Goal: Transaction & Acquisition: Book appointment/travel/reservation

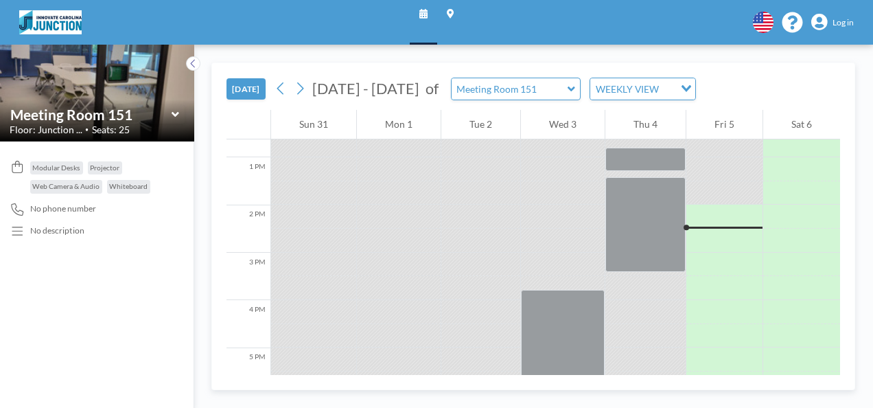
scroll to position [602, 0]
click at [568, 89] on icon at bounding box center [572, 88] width 8 height 5
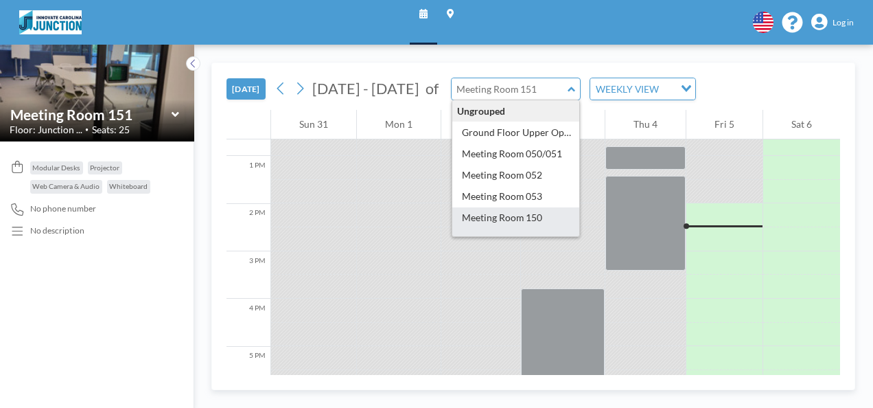
type input "Meeting Room 150"
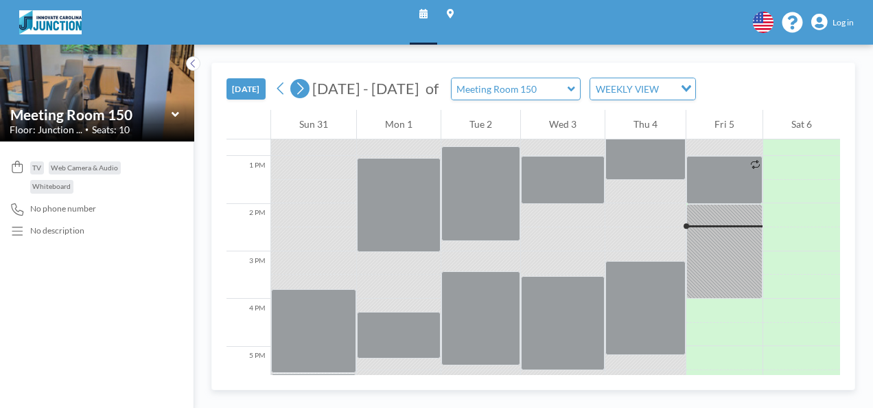
click at [301, 91] on icon at bounding box center [300, 88] width 7 height 12
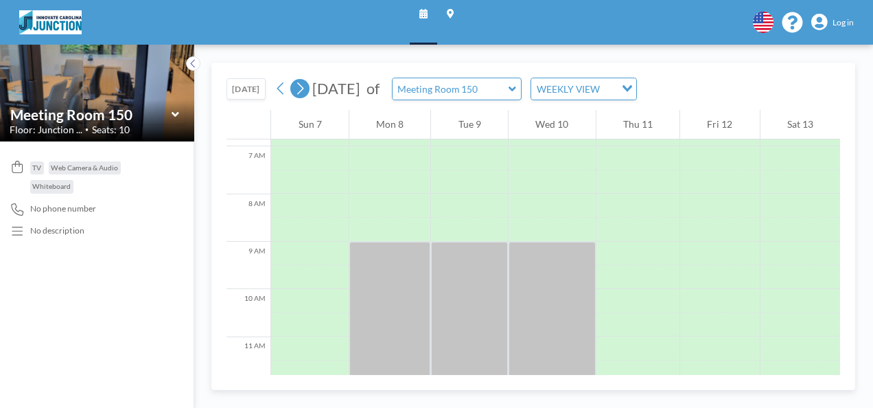
scroll to position [334, 0]
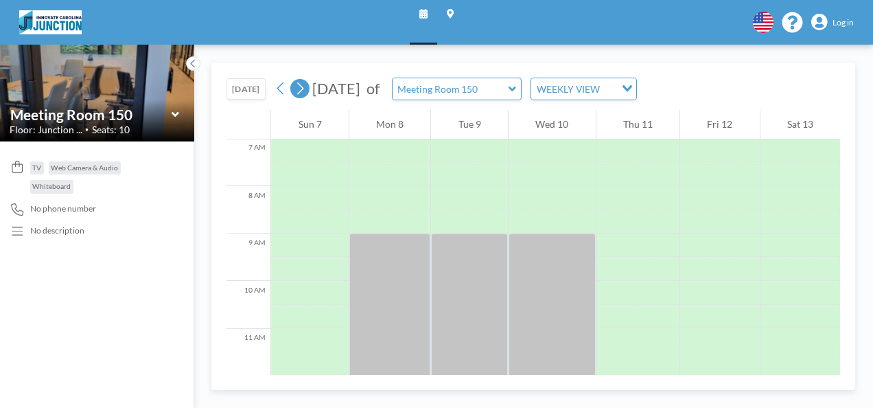
click at [301, 91] on icon at bounding box center [300, 88] width 7 height 12
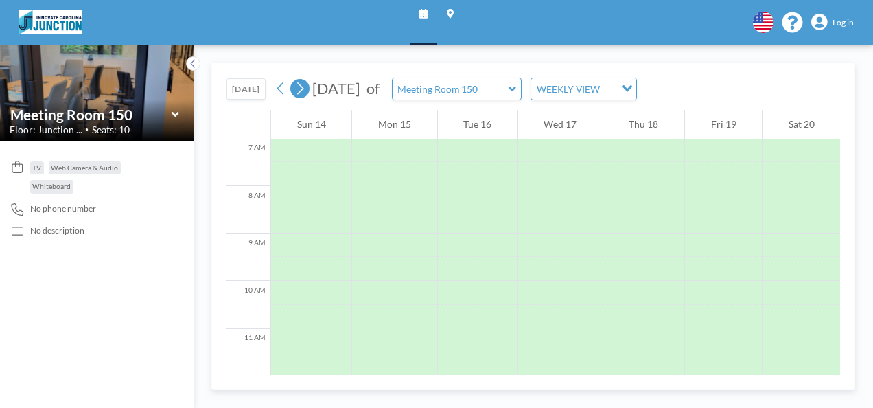
click at [301, 91] on icon at bounding box center [300, 88] width 7 height 12
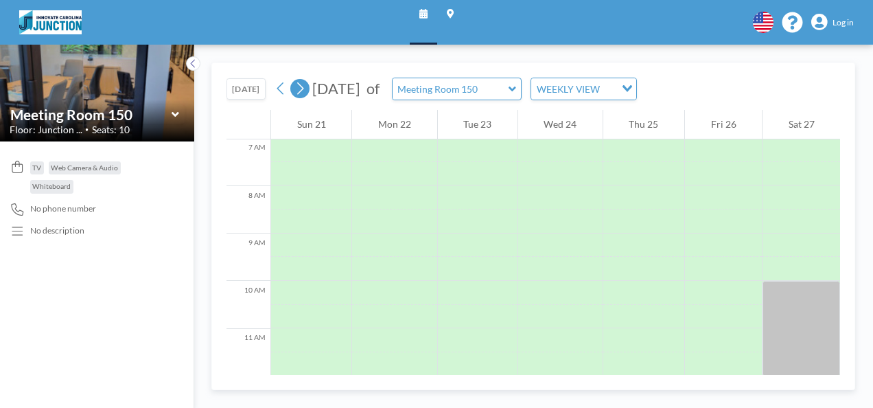
click at [301, 91] on icon at bounding box center [300, 88] width 7 height 12
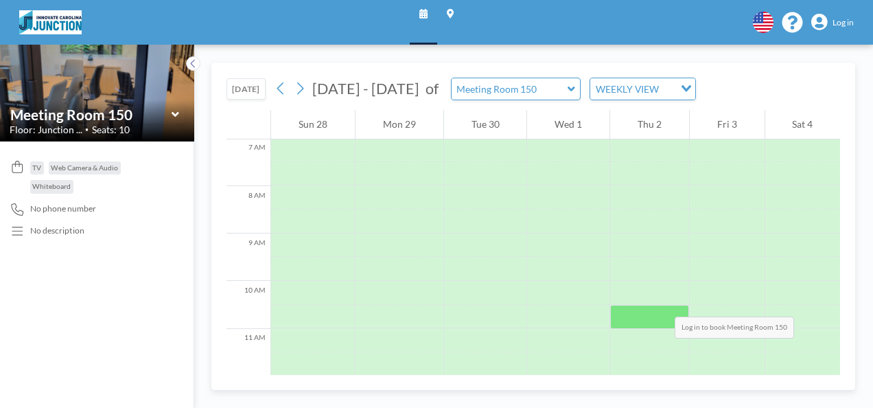
click at [619, 283] on div at bounding box center [649, 293] width 79 height 24
click at [618, 283] on div at bounding box center [649, 293] width 79 height 24
click at [646, 289] on div at bounding box center [649, 293] width 79 height 24
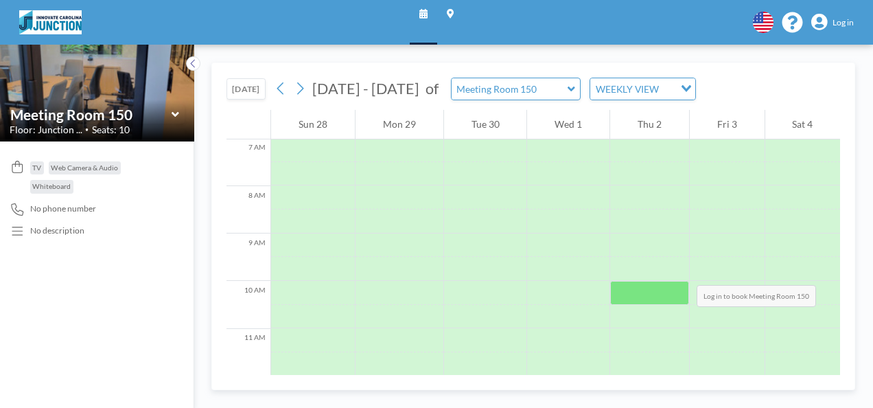
click at [640, 253] on div at bounding box center [649, 245] width 79 height 24
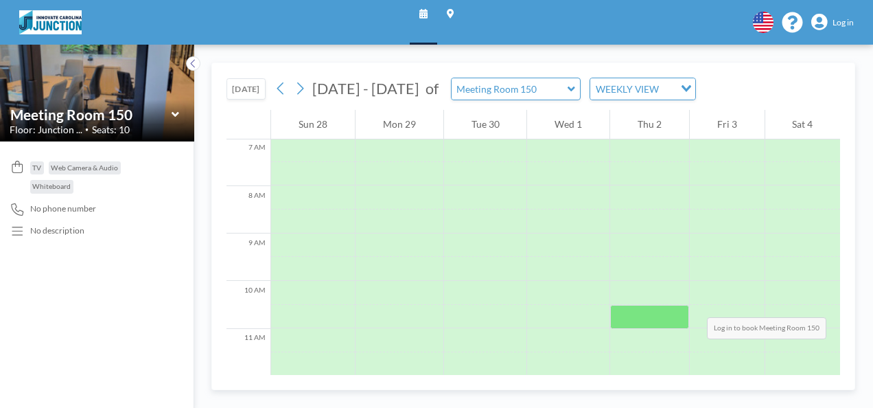
click at [649, 283] on div at bounding box center [649, 293] width 79 height 24
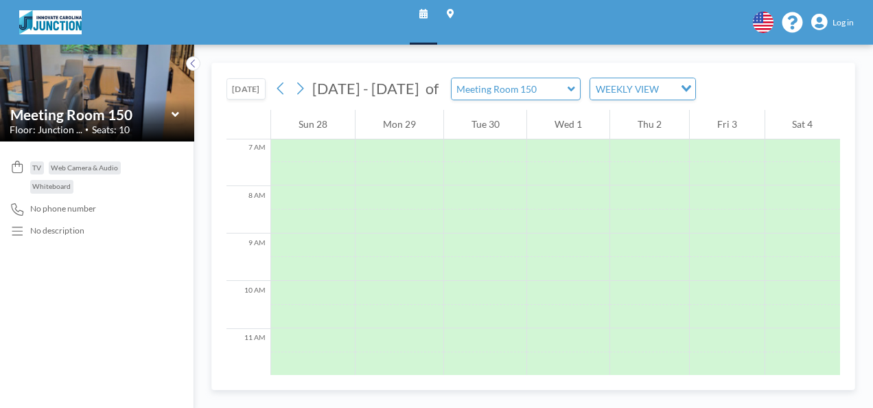
click at [843, 18] on span "Log in" at bounding box center [842, 22] width 21 height 10
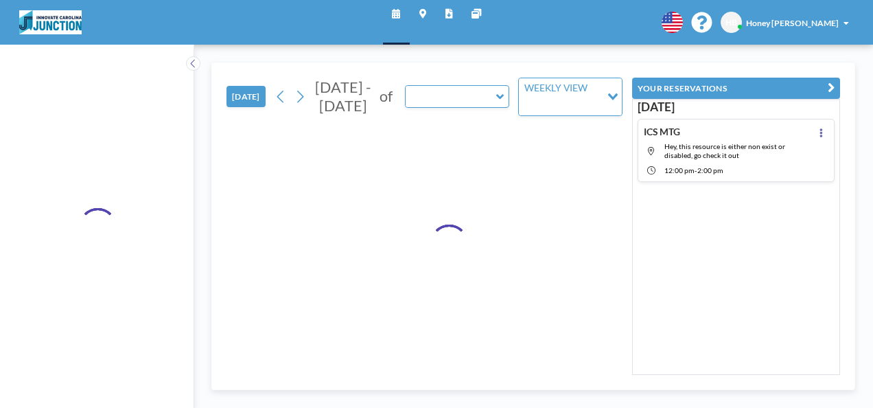
type input "Meeting Room 150"
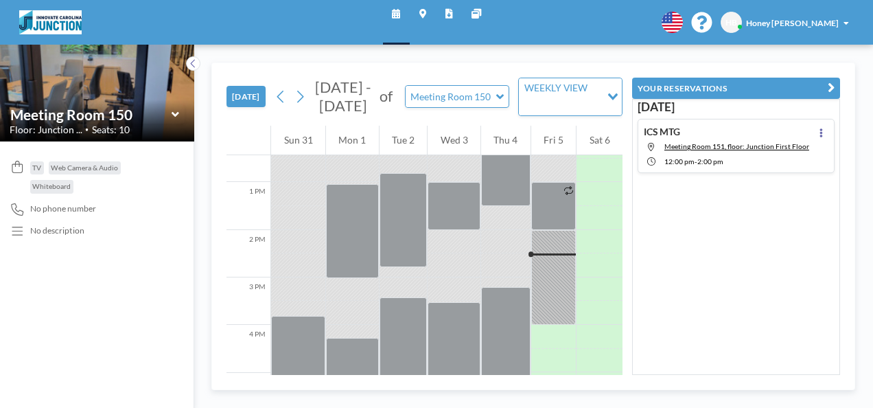
scroll to position [625, 0]
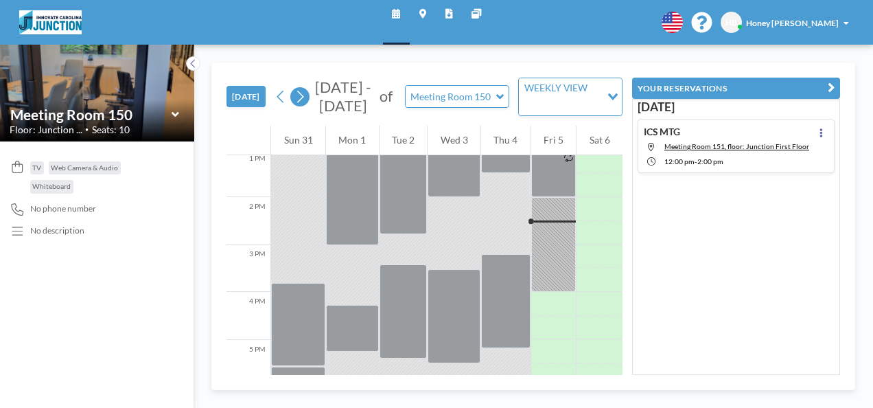
click at [291, 96] on button at bounding box center [299, 96] width 19 height 19
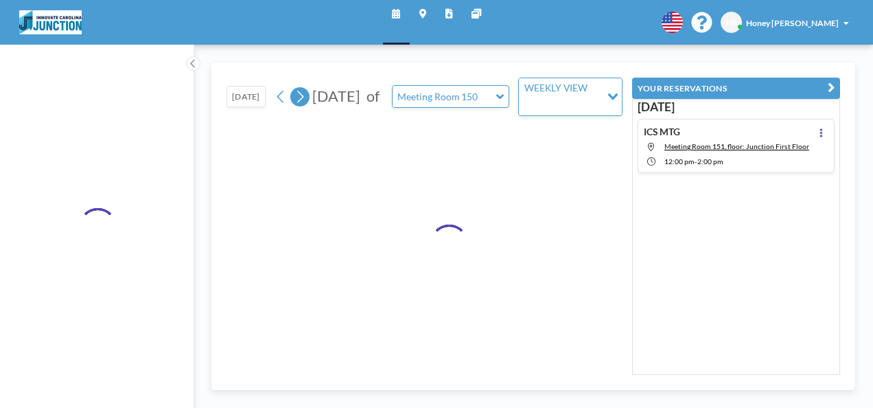
click at [291, 96] on button at bounding box center [299, 96] width 19 height 19
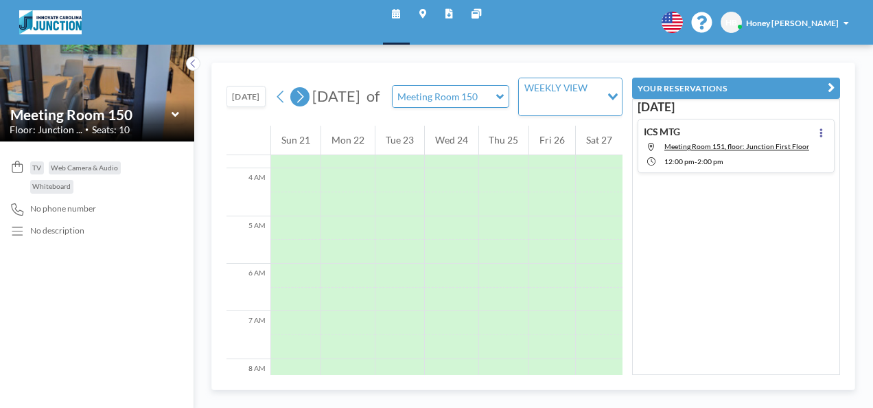
scroll to position [334, 0]
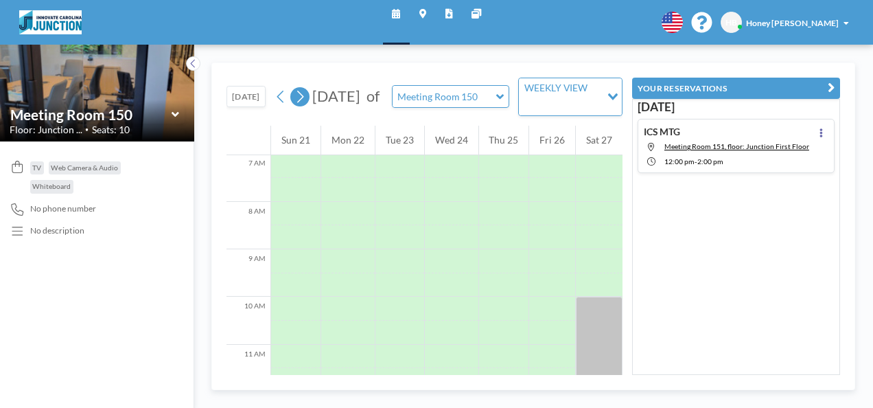
click at [291, 96] on button at bounding box center [299, 96] width 19 height 19
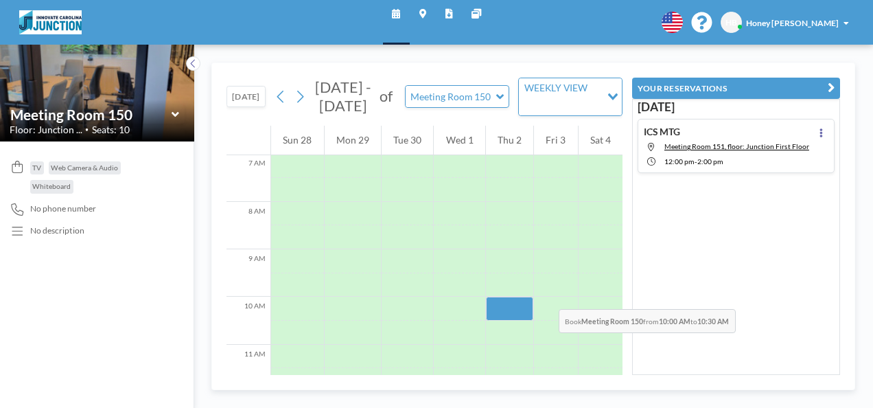
click at [510, 276] on div at bounding box center [509, 285] width 47 height 24
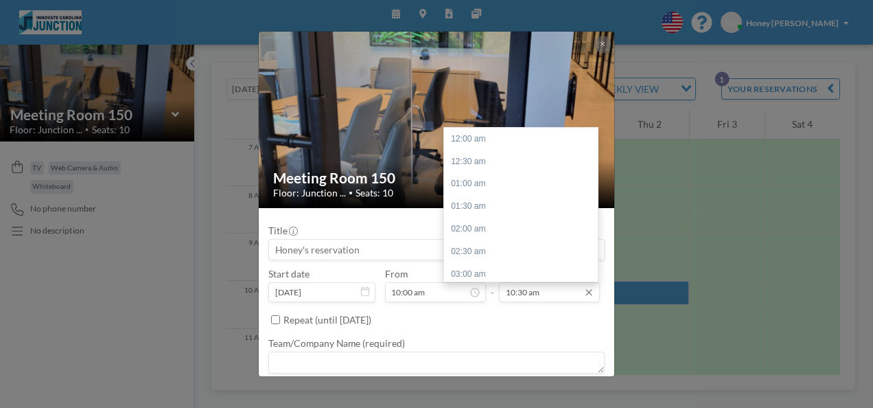
scroll to position [476, 0]
click at [502, 158] on div "11:00 am" at bounding box center [524, 161] width 161 height 23
type input "11:00 am"
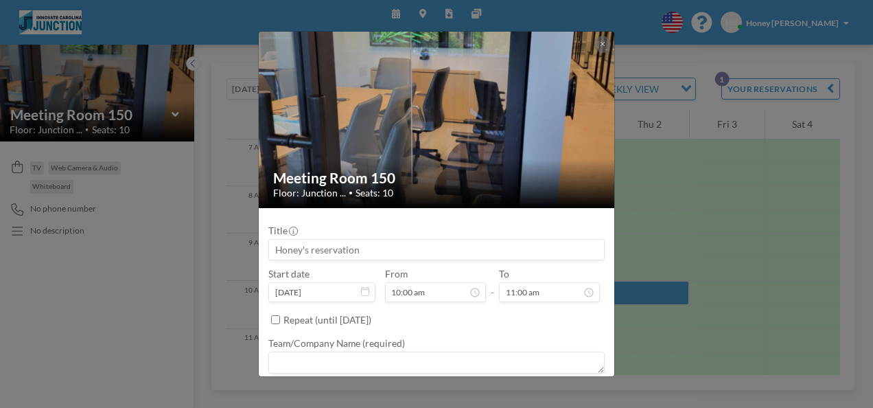
click at [407, 245] on input at bounding box center [436, 250] width 335 height 20
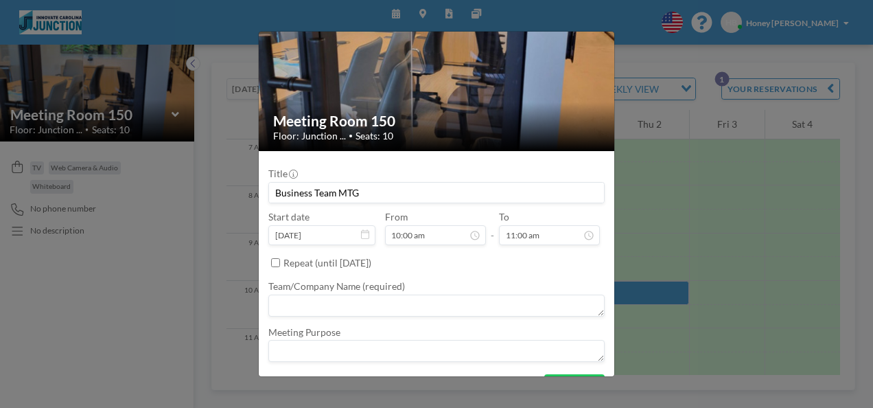
scroll to position [55, 0]
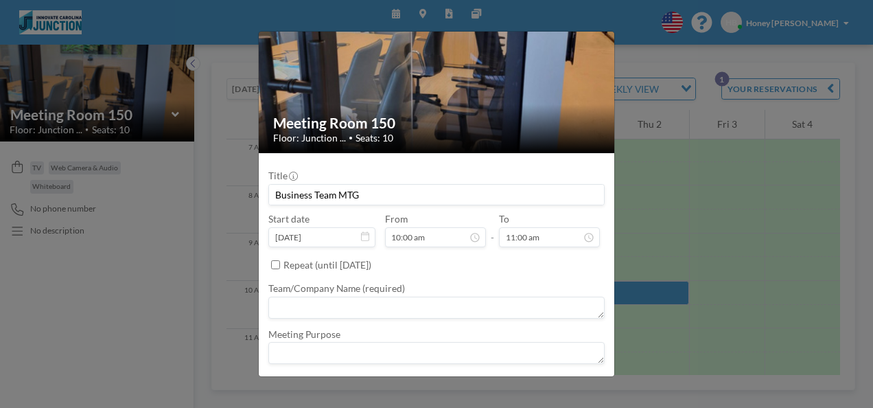
type input "Business Team MTG"
drag, startPoint x: 603, startPoint y: 224, endPoint x: 598, endPoint y: 246, distance: 22.3
click at [598, 246] on form "Title Business Team MTG Start date Oct 2, 2025 From 10:00 am - To 11:00 am Repe…" at bounding box center [437, 279] width 356 height 253
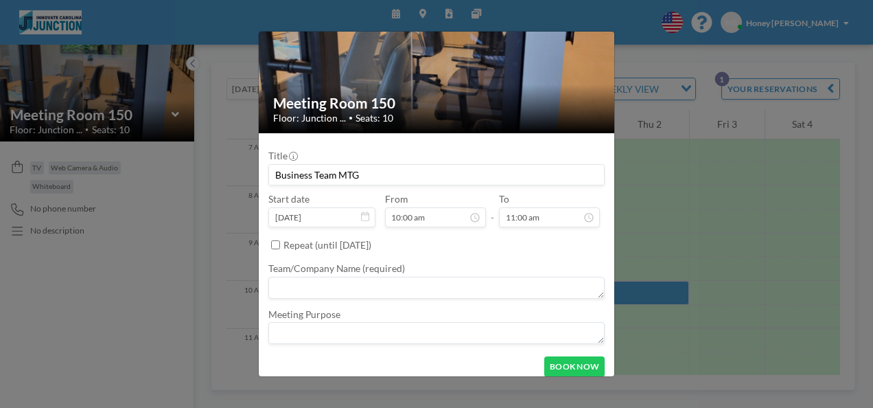
scroll to position [84, 0]
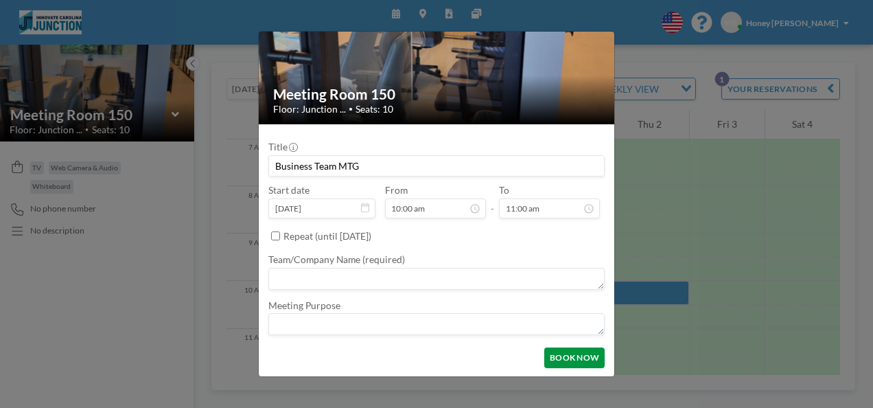
click at [572, 366] on button "BOOK NOW" at bounding box center [574, 357] width 60 height 21
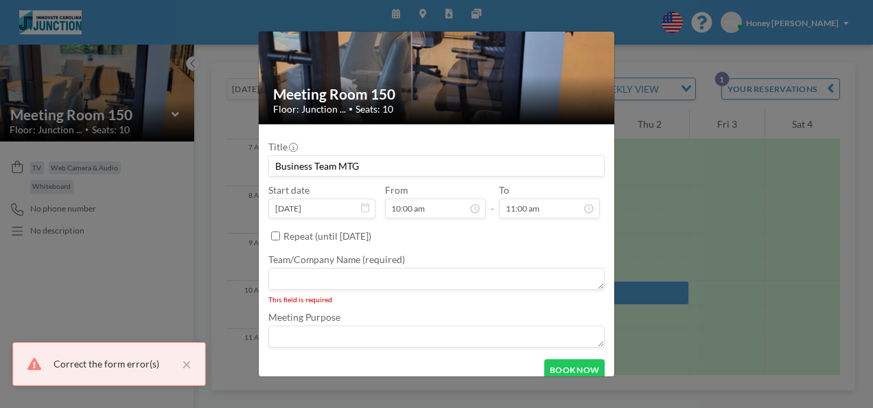
click at [429, 335] on textarea at bounding box center [436, 336] width 336 height 22
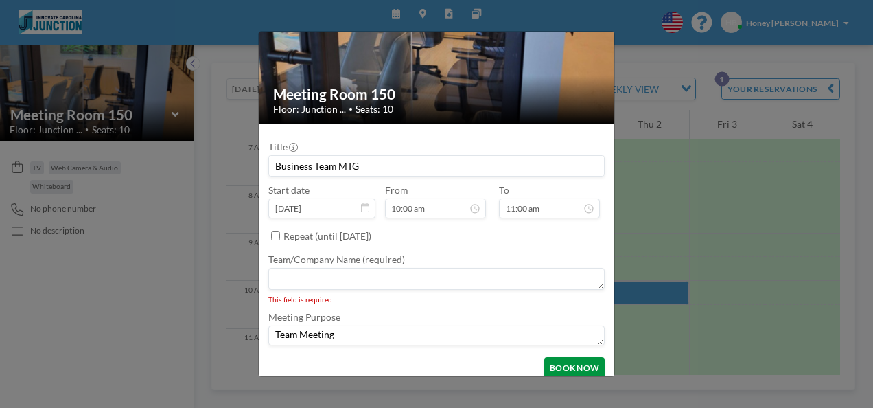
type textarea "Team Meeting"
click at [556, 363] on button "BOOK NOW" at bounding box center [574, 367] width 60 height 21
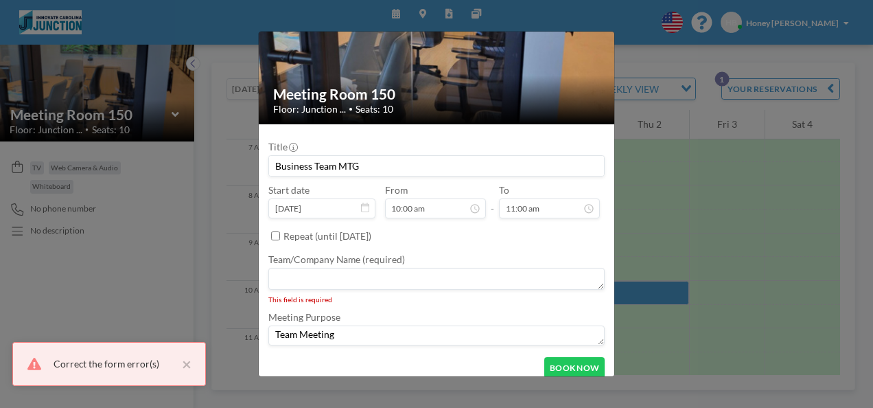
click at [435, 272] on textarea at bounding box center [436, 279] width 336 height 22
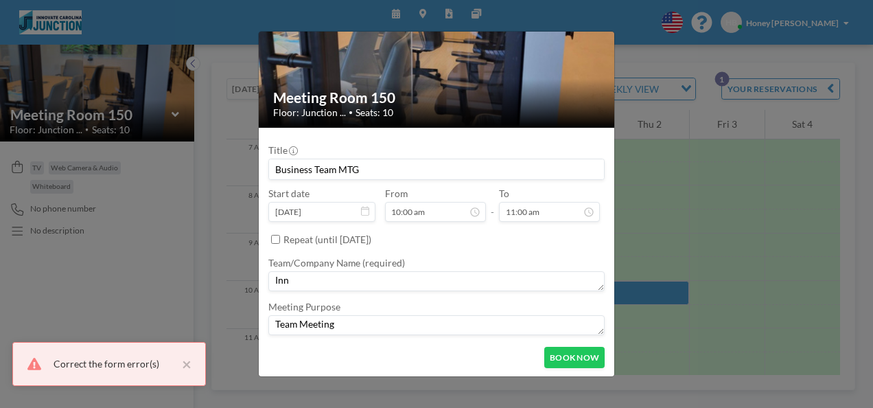
scroll to position [80, 0]
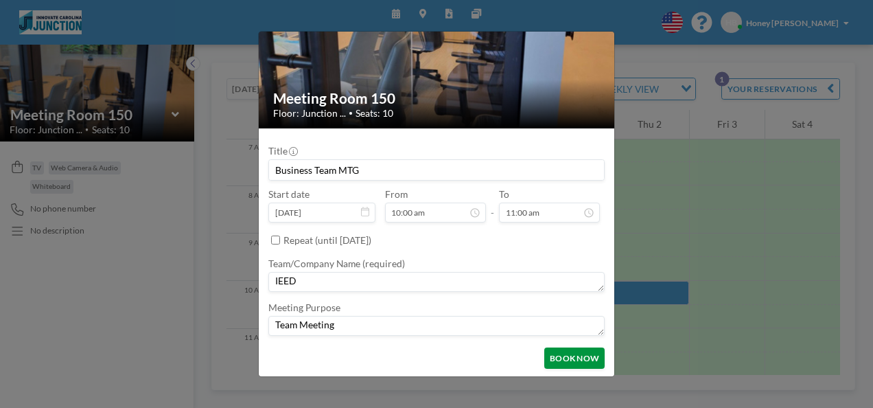
type textarea "IEED"
click at [557, 362] on button "BOOK NOW" at bounding box center [574, 357] width 60 height 21
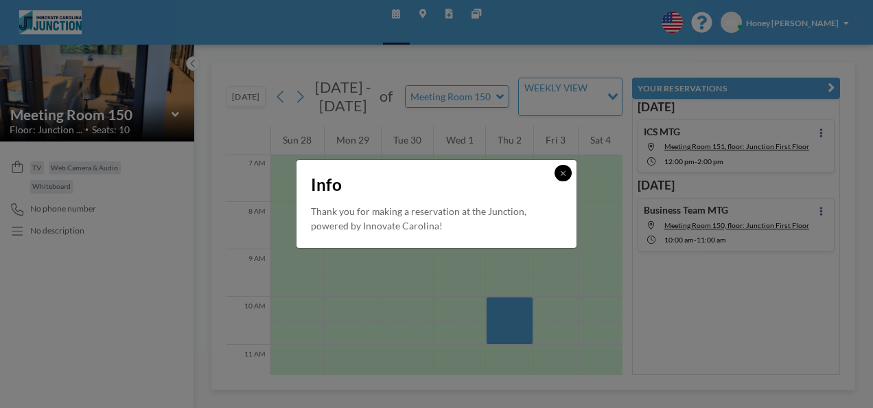
click at [561, 174] on icon at bounding box center [562, 173] width 5 height 7
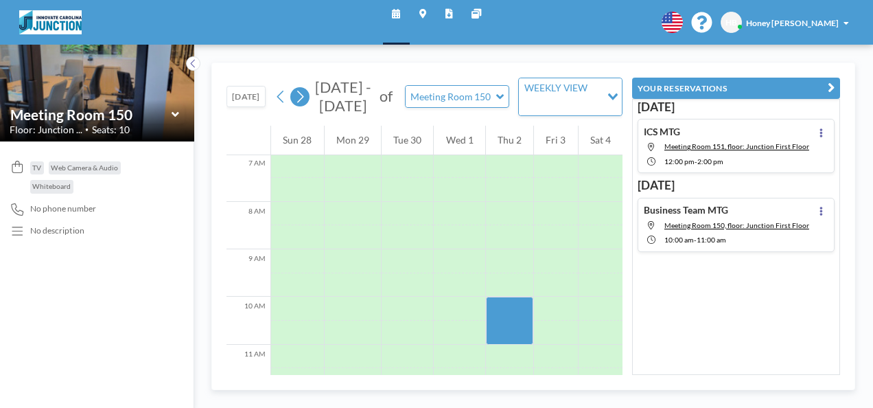
click at [305, 92] on icon at bounding box center [299, 97] width 11 height 18
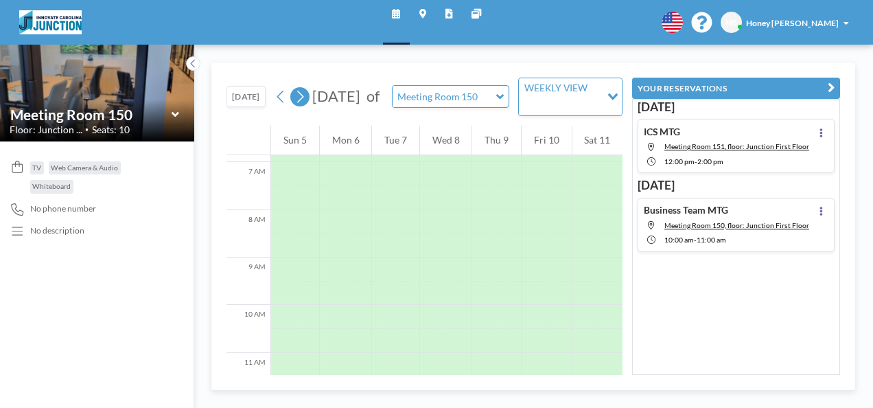
scroll to position [334, 0]
click at [305, 92] on icon at bounding box center [299, 97] width 11 height 18
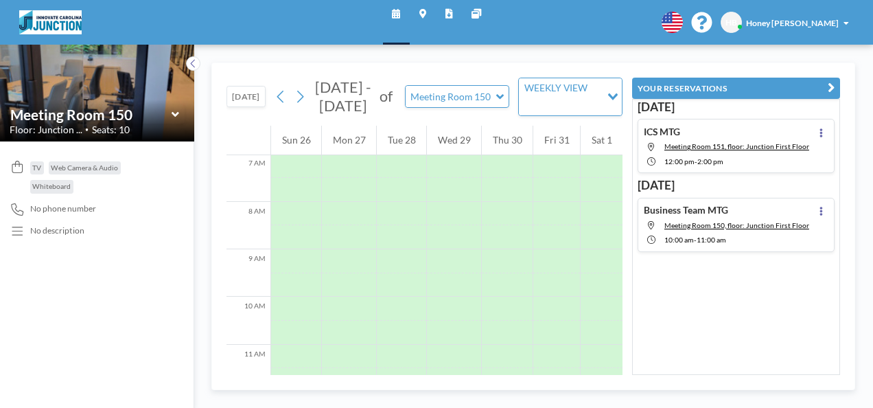
click at [305, 92] on div "Oct - Nov 2025 of Meeting Room 150 WEEKLY VIEW Loading..." at bounding box center [446, 97] width 351 height 38
click at [298, 104] on icon at bounding box center [299, 97] width 11 height 18
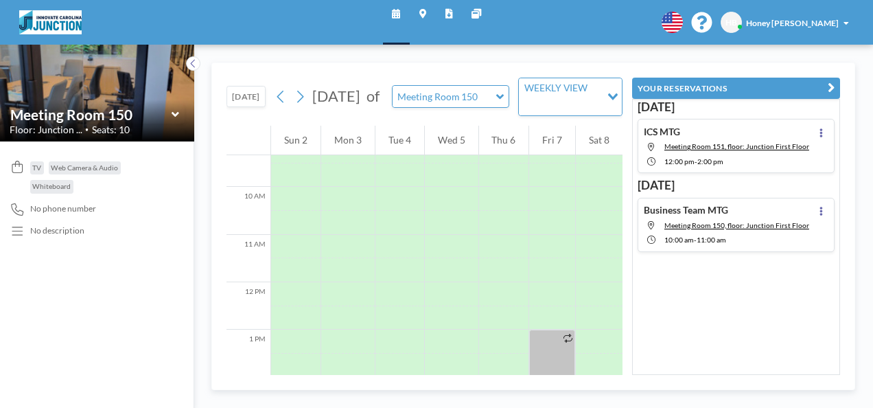
scroll to position [471, 0]
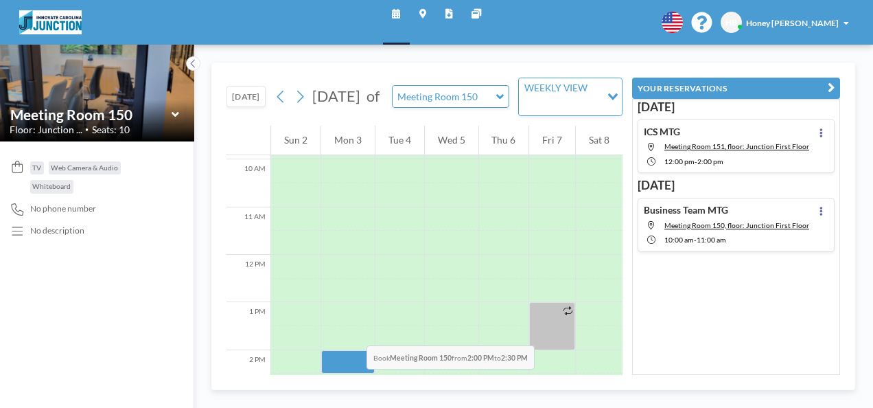
click at [330, 310] on div at bounding box center [348, 314] width 54 height 24
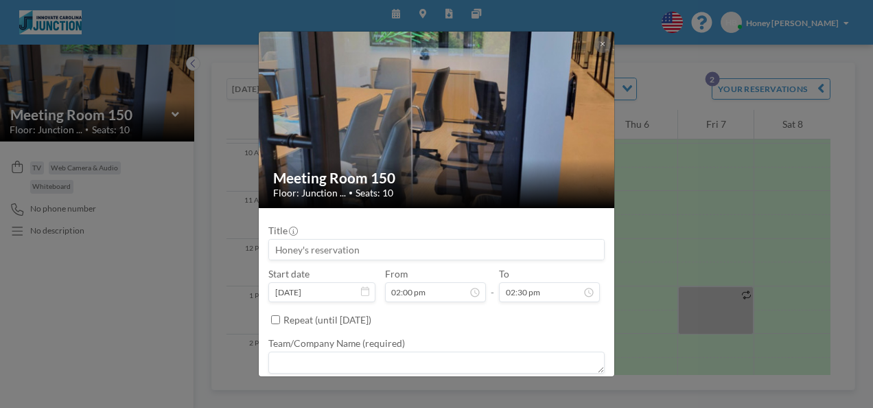
click at [330, 310] on div "Repeat (until September 5, 2026)" at bounding box center [444, 319] width 322 height 21
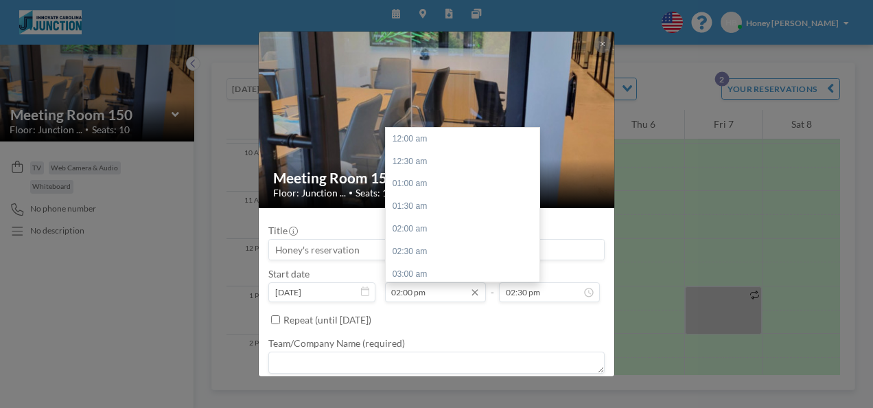
drag, startPoint x: 330, startPoint y: 310, endPoint x: 454, endPoint y: 290, distance: 125.9
click at [454, 290] on input "02:00 pm" at bounding box center [435, 292] width 101 height 20
drag, startPoint x: 535, startPoint y: 221, endPoint x: 533, endPoint y: 206, distance: 15.2
click at [533, 206] on div "12:00 am 12:30 am 01:00 am 01:30 am 02:00 am 02:30 am 03:00 am 03:30 am 04:00 a…" at bounding box center [463, 205] width 154 height 154
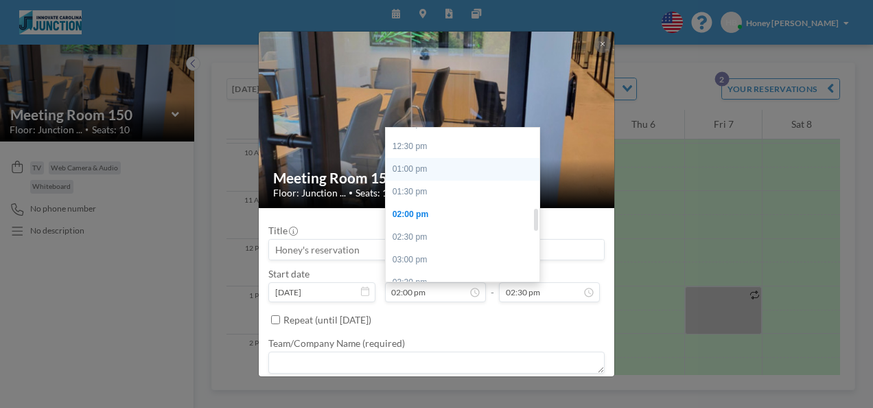
scroll to position [519, 0]
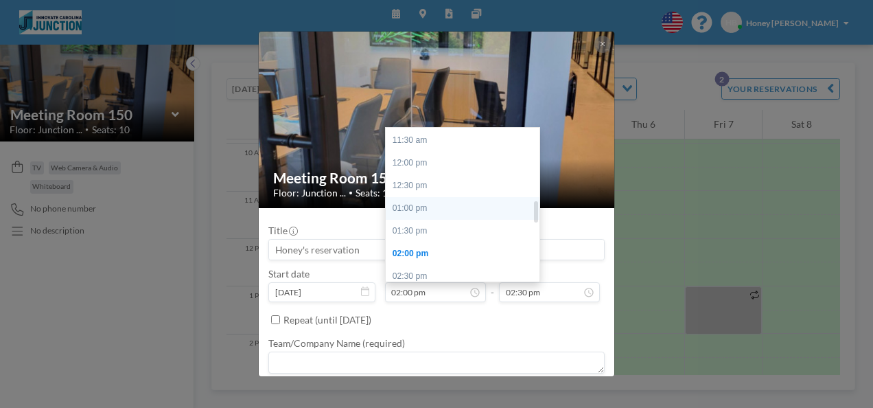
drag, startPoint x: 534, startPoint y: 222, endPoint x: 529, endPoint y: 207, distance: 15.2
click at [529, 207] on div "12:00 am 12:30 am 01:00 am 01:30 am 02:00 am 02:30 am 03:00 am 03:30 am 04:00 a…" at bounding box center [463, 205] width 154 height 154
click at [504, 203] on div "01:00 pm" at bounding box center [466, 208] width 161 height 23
type input "01:00 pm"
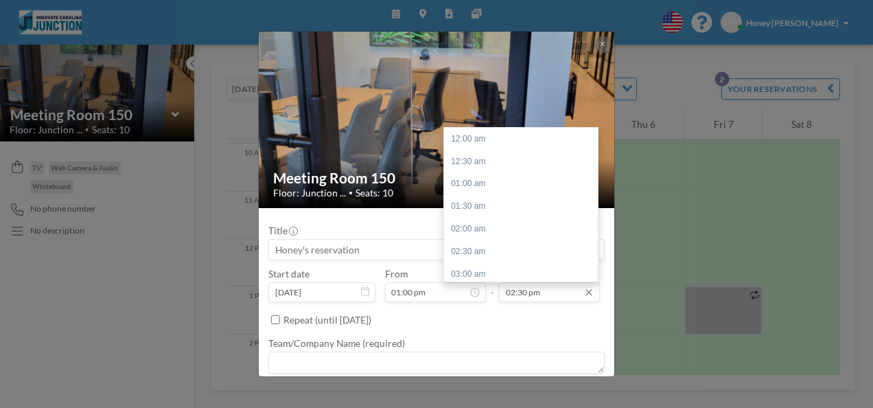
scroll to position [657, 0]
click at [560, 290] on input "02:30 pm" at bounding box center [549, 292] width 101 height 20
click at [592, 227] on div at bounding box center [594, 225] width 4 height 21
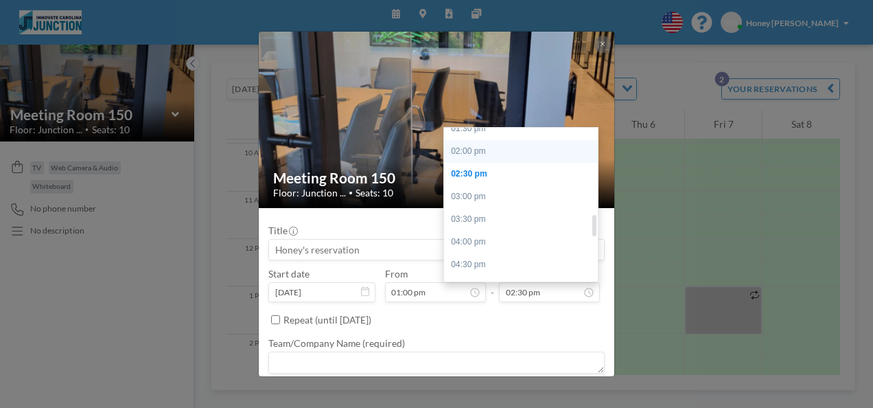
click at [514, 145] on div "02:00 pm" at bounding box center [524, 151] width 161 height 23
type input "02:00 pm"
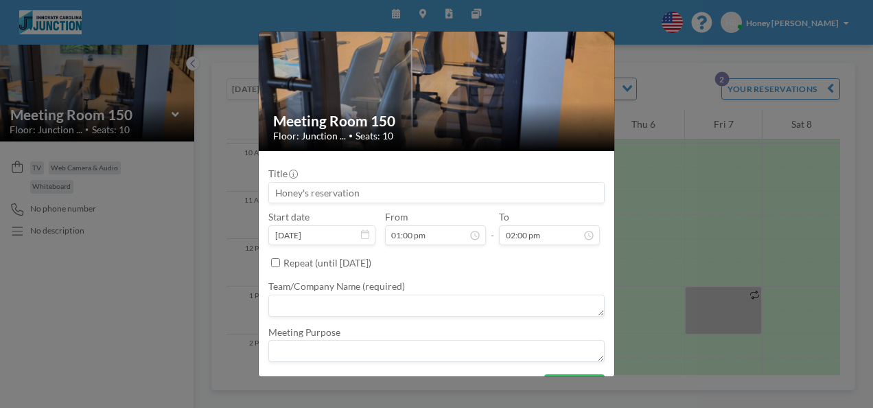
scroll to position [59, 0]
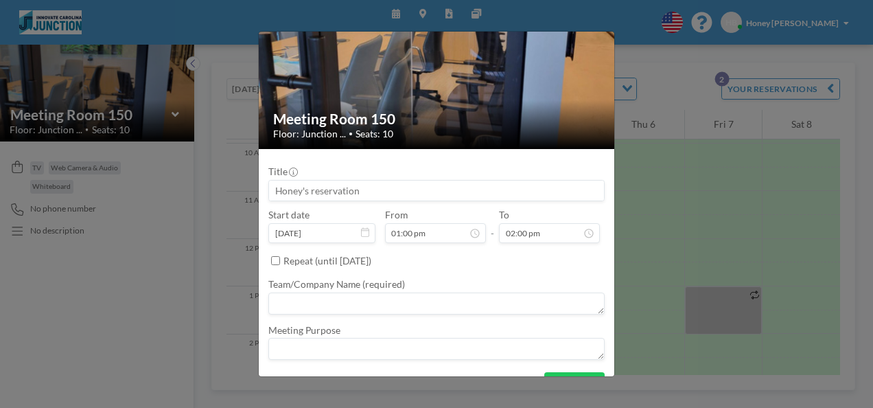
click at [463, 189] on input at bounding box center [436, 190] width 335 height 20
type input "Business Team MTG"
click at [429, 302] on textarea at bounding box center [436, 303] width 336 height 22
type textarea "IEED"
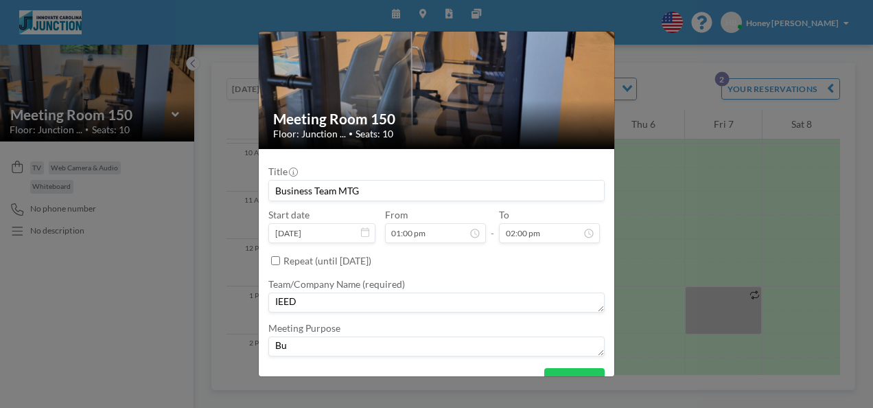
type textarea "B"
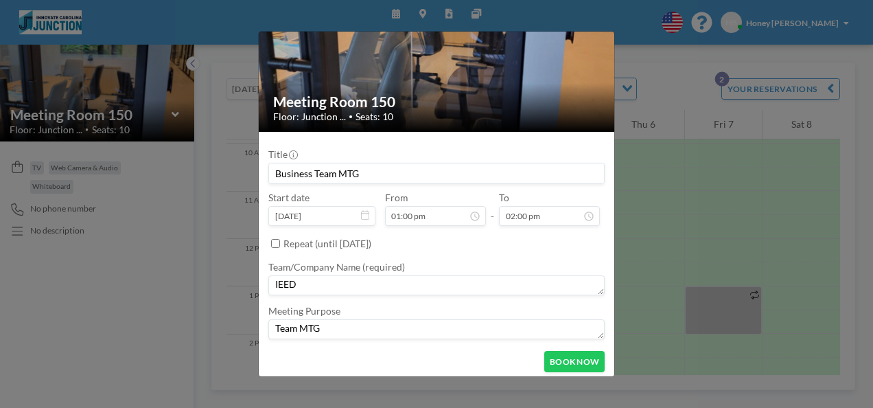
scroll to position [80, 0]
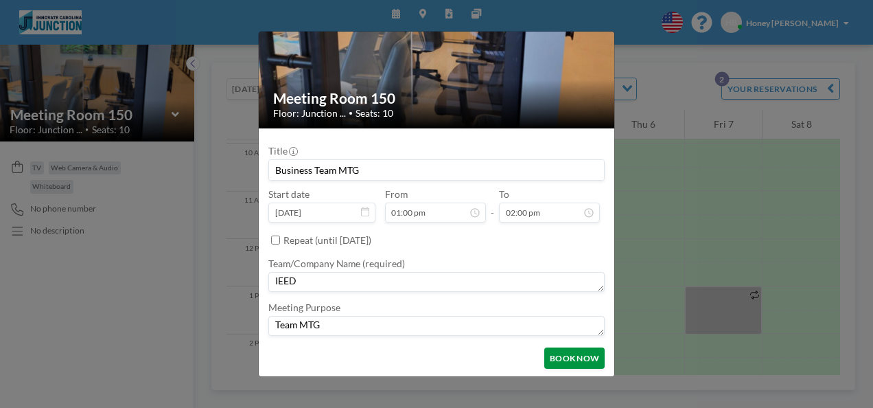
type textarea "Team MTG"
click at [557, 357] on button "BOOK NOW" at bounding box center [574, 357] width 60 height 21
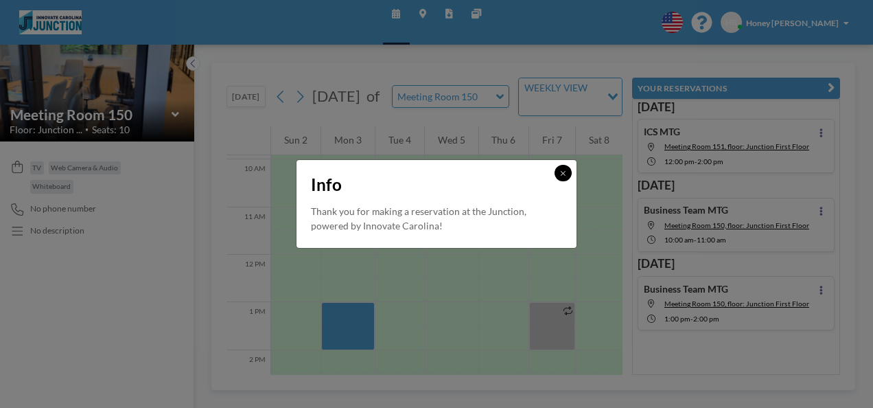
click at [557, 176] on button at bounding box center [563, 173] width 16 height 16
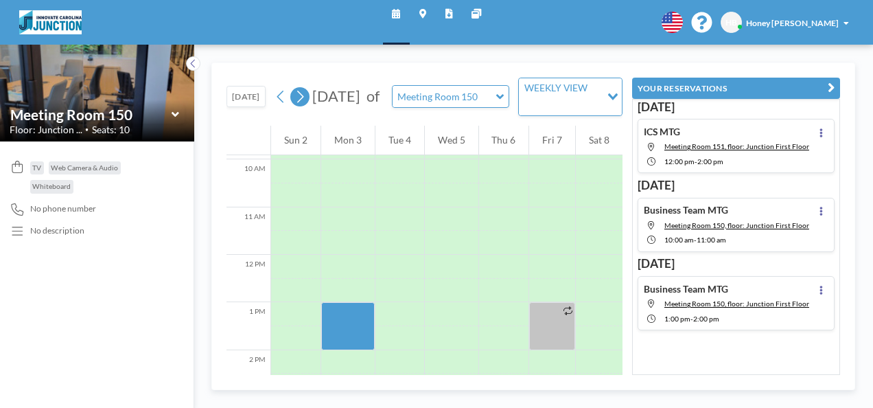
click at [301, 93] on icon at bounding box center [300, 97] width 7 height 12
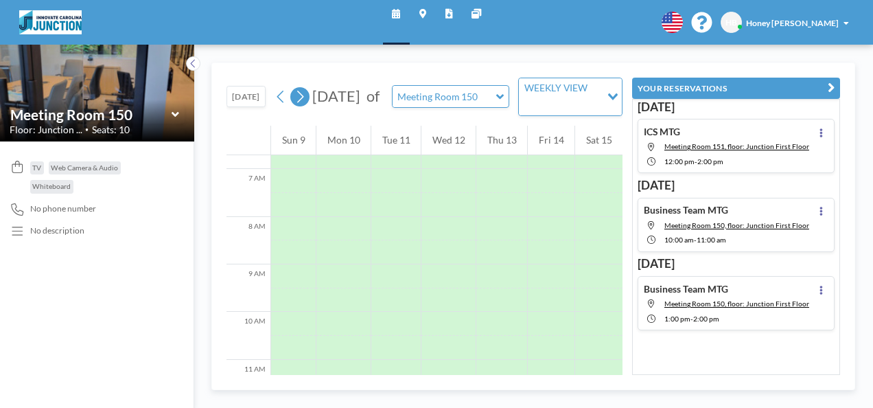
scroll to position [334, 0]
click at [301, 93] on icon at bounding box center [300, 97] width 7 height 12
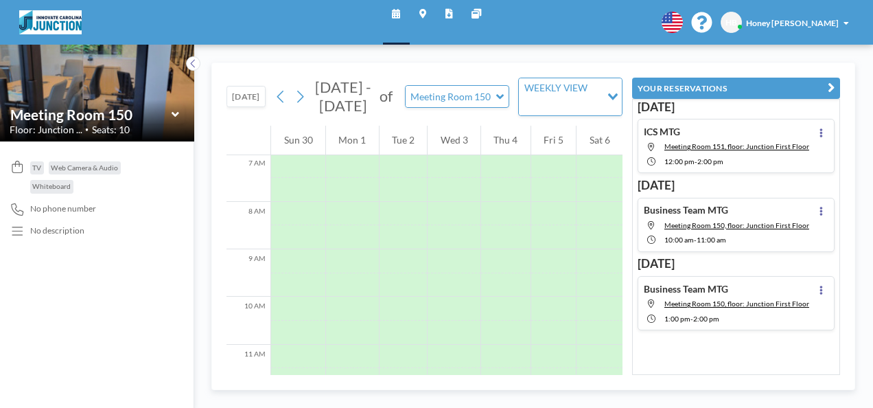
click at [301, 93] on div "Nov - Dec 2025 of Meeting Room 150 WEEKLY VIEW Loading..." at bounding box center [446, 97] width 351 height 38
click at [301, 103] on icon at bounding box center [300, 97] width 7 height 12
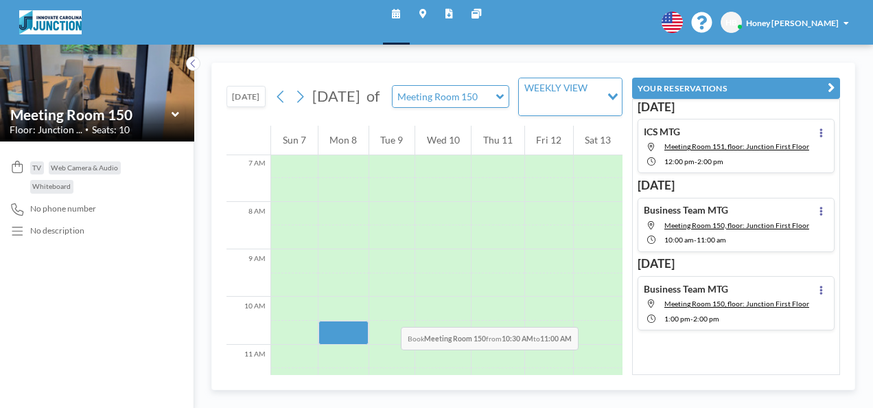
click at [362, 292] on div at bounding box center [343, 285] width 50 height 24
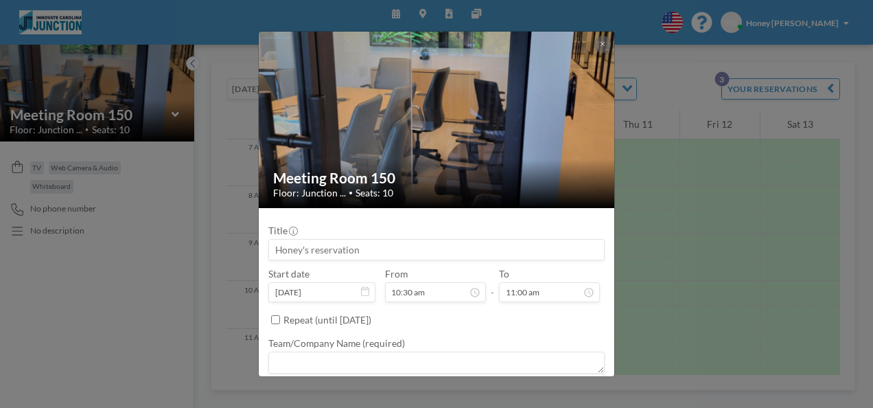
click at [362, 292] on icon at bounding box center [365, 291] width 8 height 10
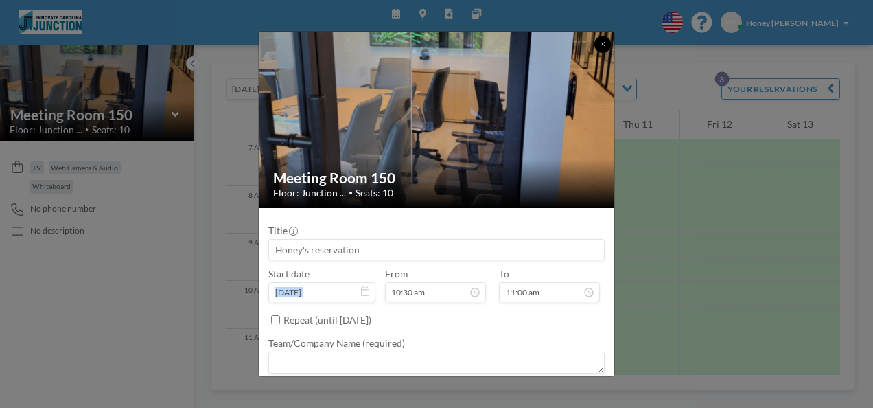
click at [603, 43] on icon at bounding box center [603, 44] width 4 height 4
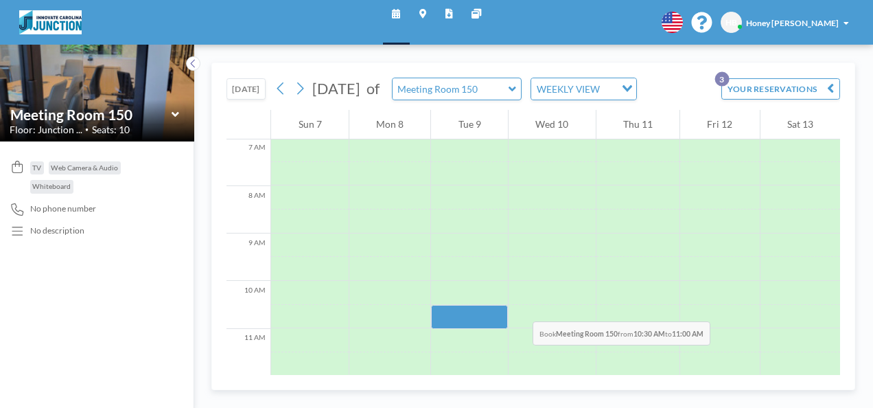
click at [486, 288] on div at bounding box center [469, 293] width 77 height 24
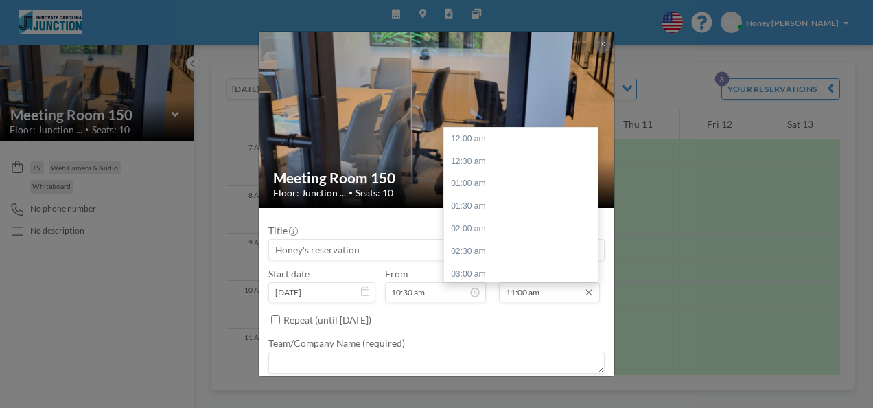
scroll to position [498, 0]
click at [491, 162] on div "11:30 am" at bounding box center [524, 161] width 161 height 23
type input "11:30 am"
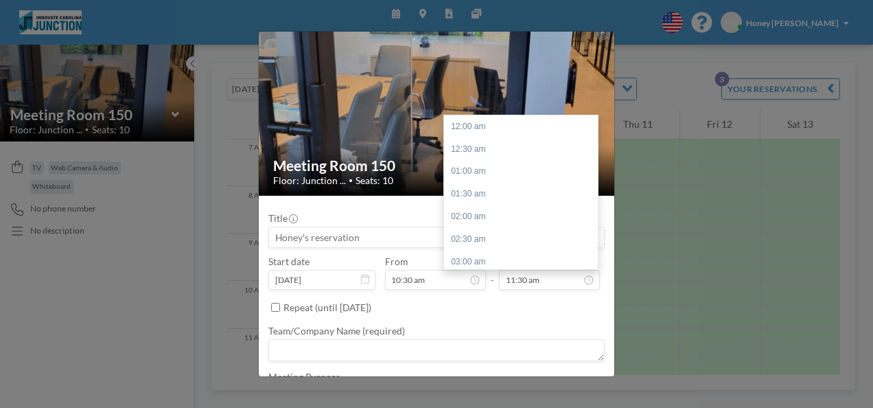
scroll to position [521, 0]
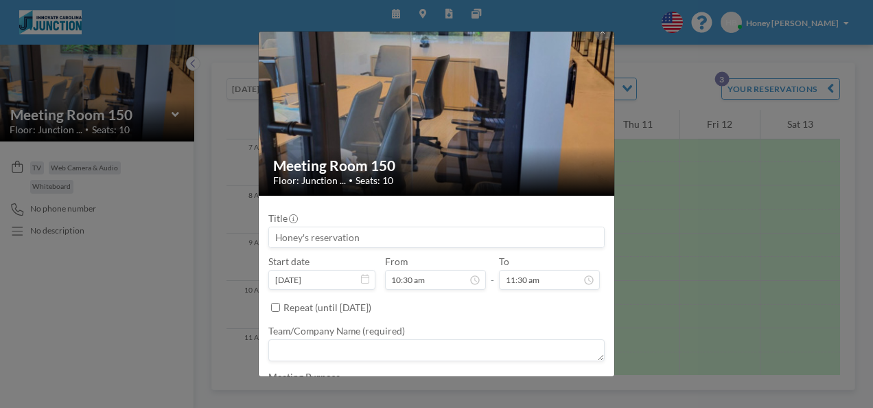
click at [514, 240] on input at bounding box center [436, 237] width 335 height 20
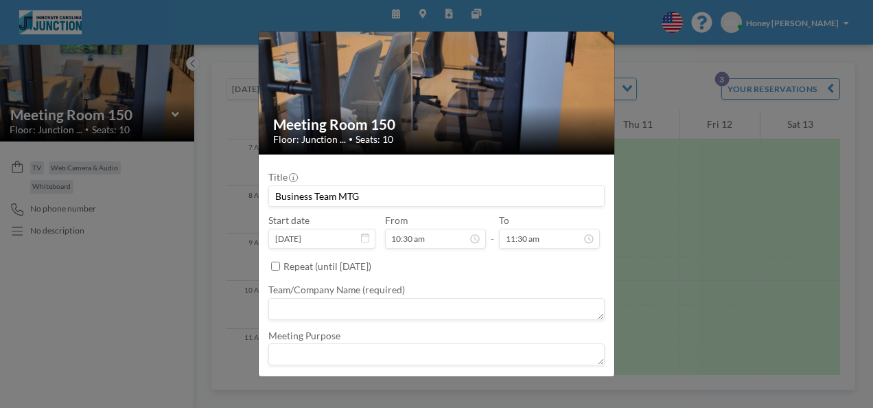
scroll to position [63, 0]
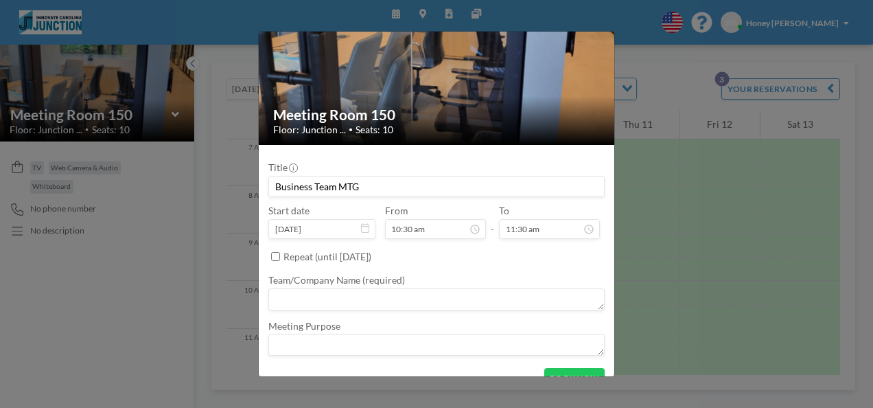
type input "Business Team MTG"
click at [423, 301] on textarea at bounding box center [436, 299] width 336 height 22
type textarea "IEED"
click at [388, 343] on textarea at bounding box center [436, 343] width 336 height 22
type textarea "Team MTG"
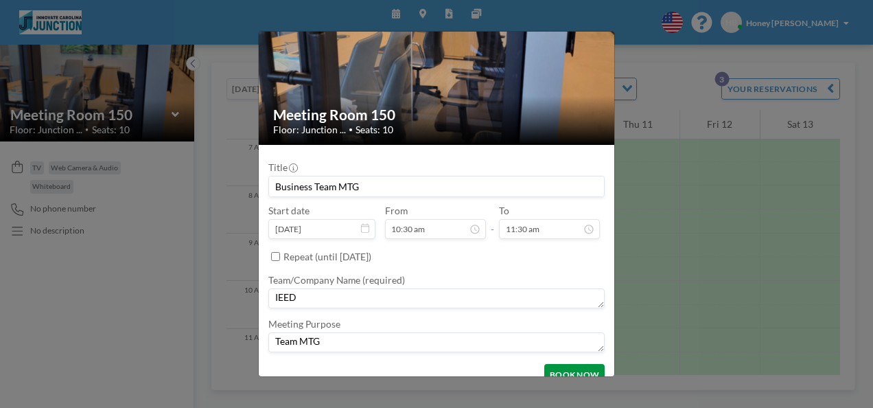
click at [556, 369] on button "BOOK NOW" at bounding box center [574, 374] width 60 height 21
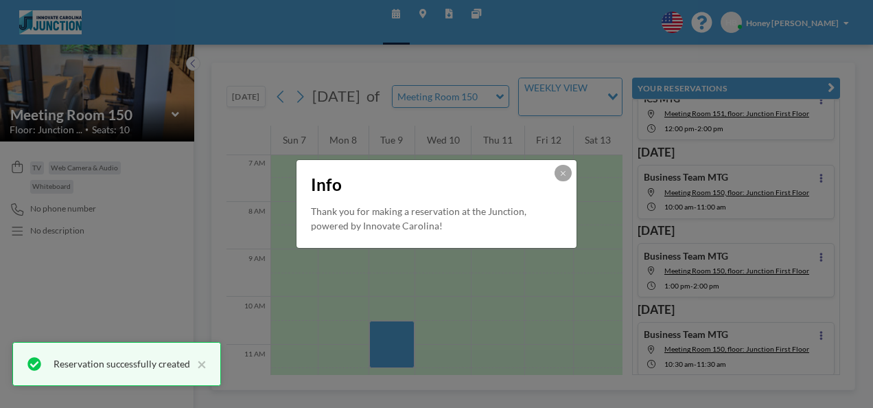
scroll to position [37, 0]
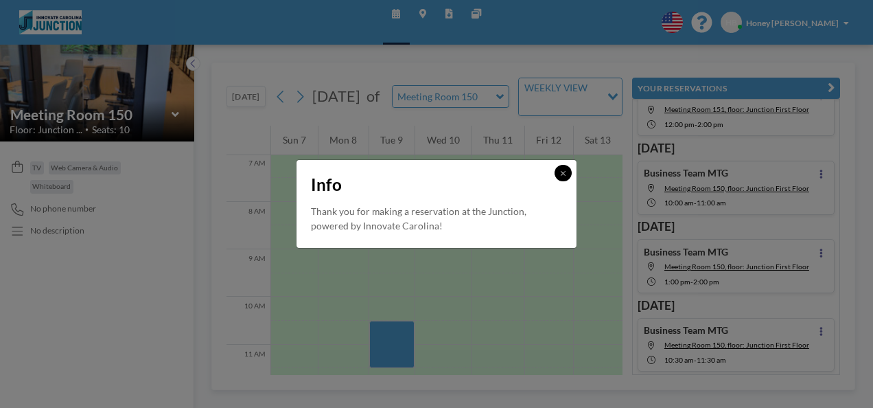
click at [563, 174] on icon at bounding box center [563, 173] width 4 height 4
